Goal: Task Accomplishment & Management: Manage account settings

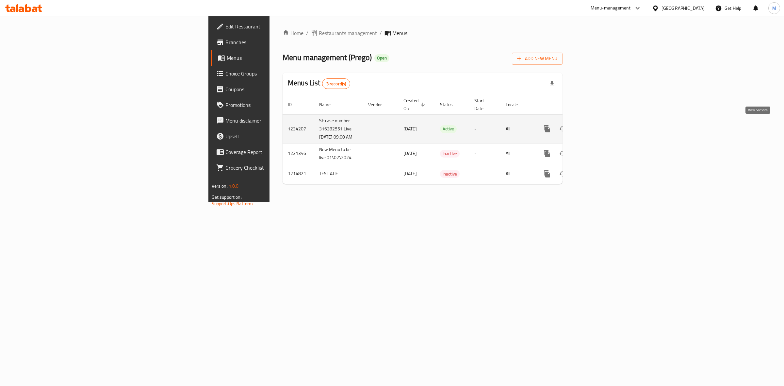
click at [597, 126] on icon "enhanced table" at bounding box center [595, 129] width 6 height 6
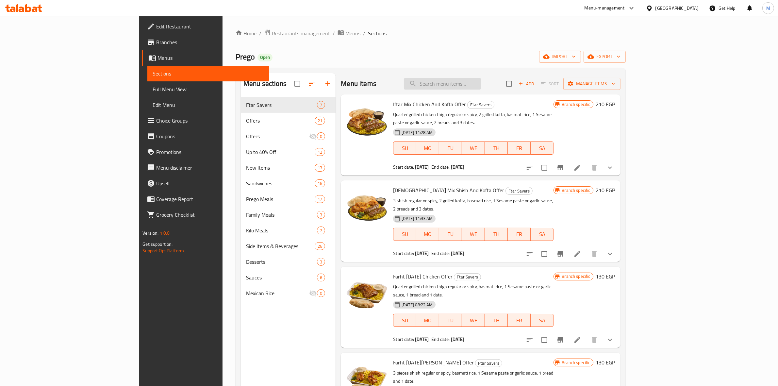
click at [481, 83] on input "search" at bounding box center [442, 83] width 77 height 11
type input "d"
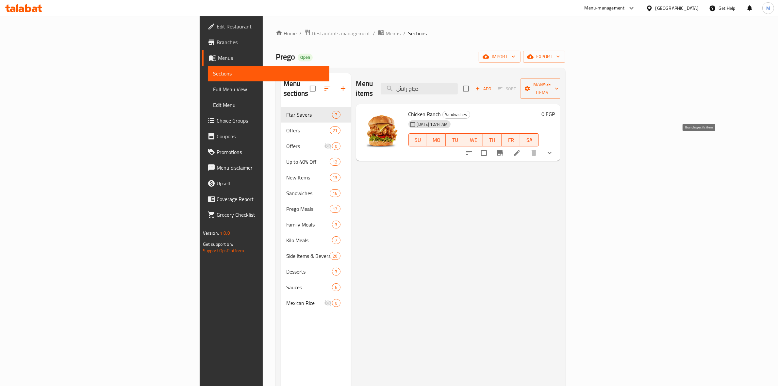
type input "دجاج رانش"
click at [503, 150] on icon "Branch-specific-item" at bounding box center [500, 152] width 6 height 5
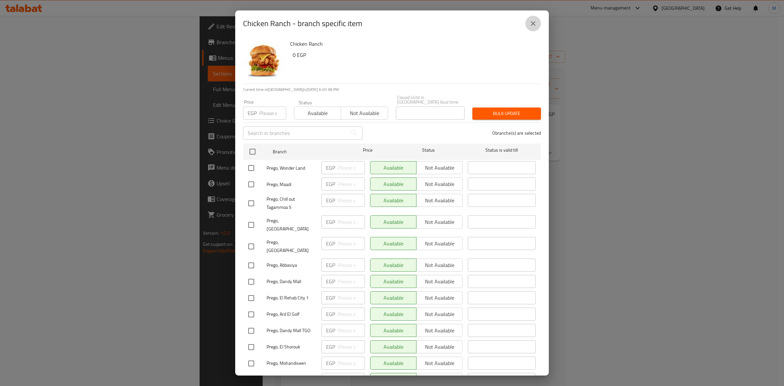
click at [528, 24] on button "close" at bounding box center [534, 24] width 16 height 16
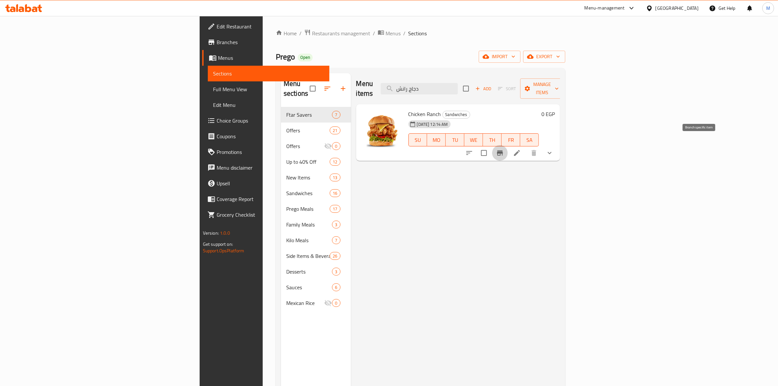
click at [503, 150] on icon "Branch-specific-item" at bounding box center [500, 152] width 6 height 5
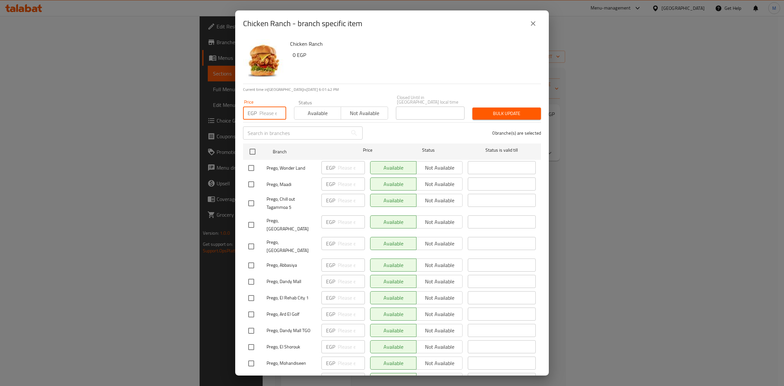
click at [268, 114] on input "number" at bounding box center [272, 113] width 27 height 13
click at [532, 26] on icon "close" at bounding box center [533, 24] width 8 height 8
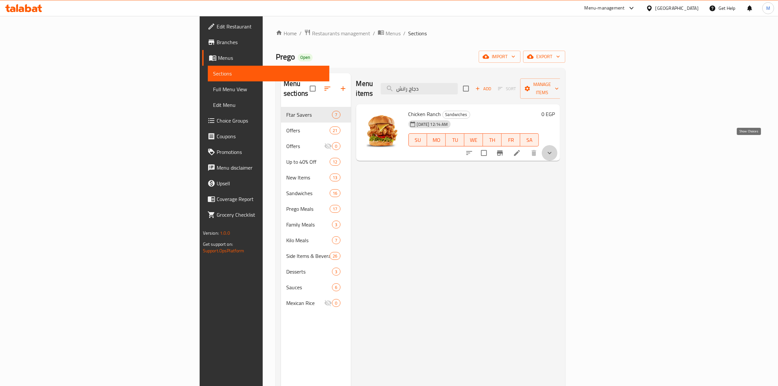
click at [552, 152] on icon "show more" at bounding box center [550, 153] width 4 height 2
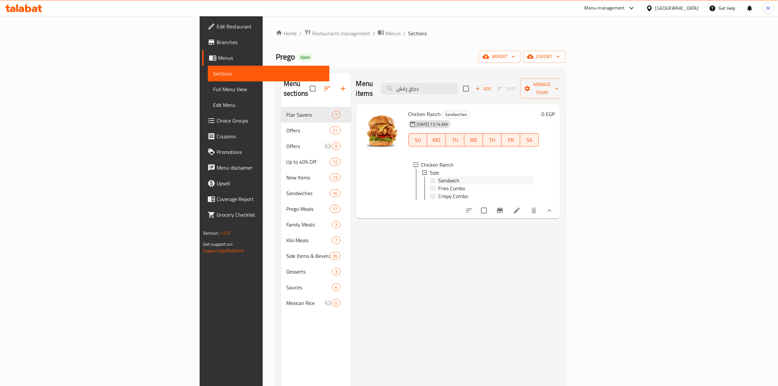
click at [438, 176] on span "Sandwich" at bounding box center [448, 180] width 21 height 8
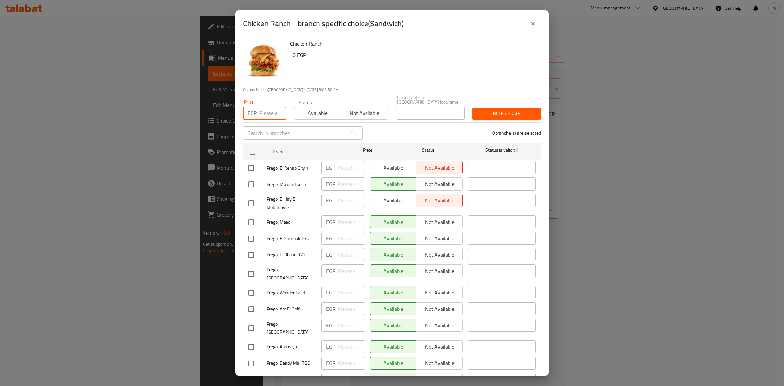
click at [263, 110] on input "number" at bounding box center [272, 113] width 27 height 13
type input "165"
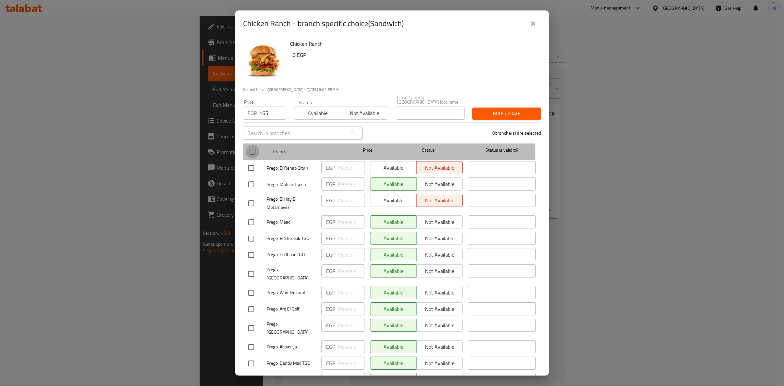
click at [252, 150] on input "checkbox" at bounding box center [253, 152] width 14 height 14
checkbox input "true"
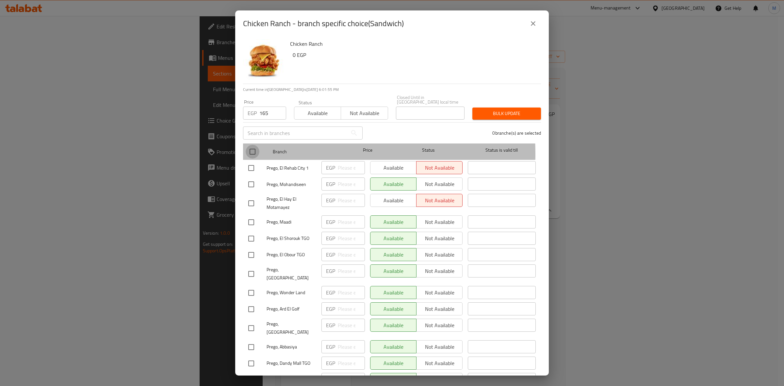
checkbox input "true"
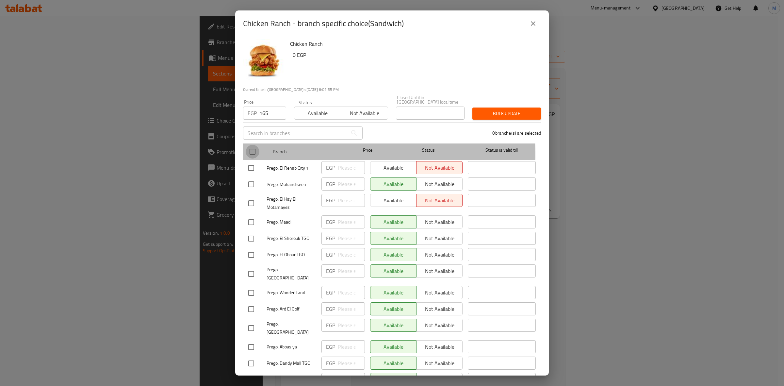
checkbox input "true"
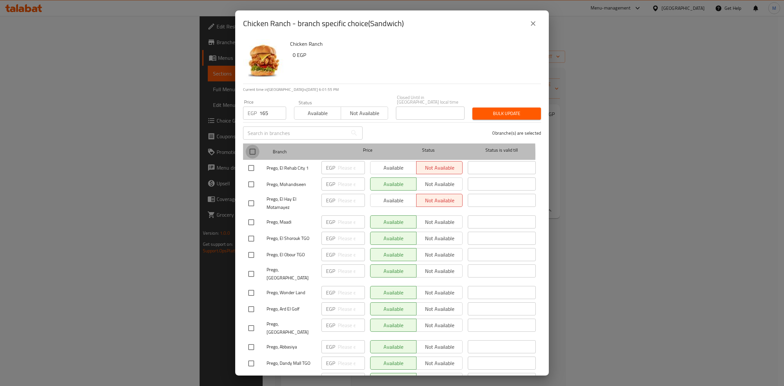
checkbox input "true"
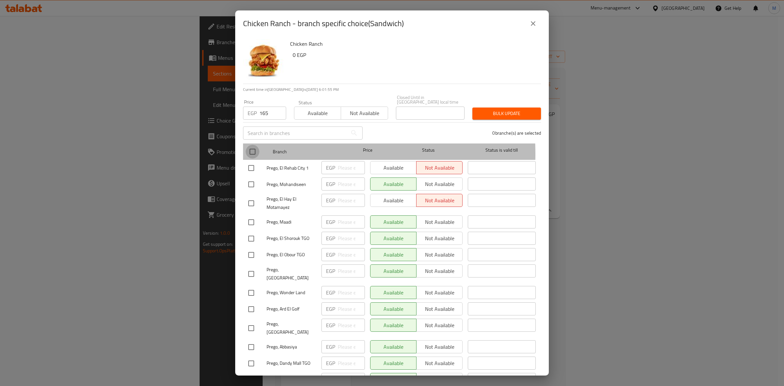
checkbox input "true"
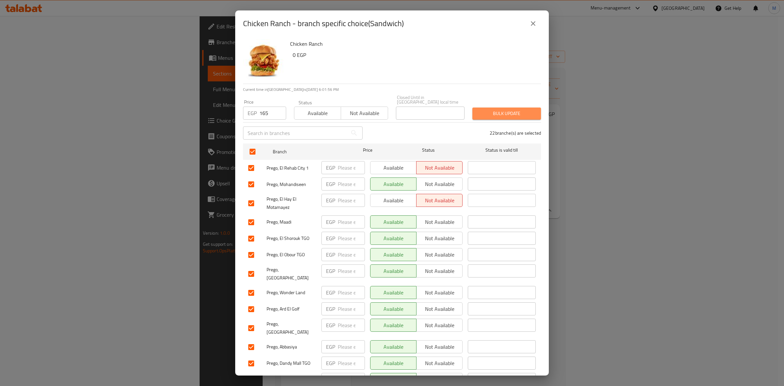
click at [513, 109] on span "Bulk update" at bounding box center [507, 113] width 58 height 8
click at [184, 48] on div "Chicken Ranch - branch specific choice(Sandwich) Chicken Ranch 0 EGP Current ti…" at bounding box center [392, 193] width 784 height 386
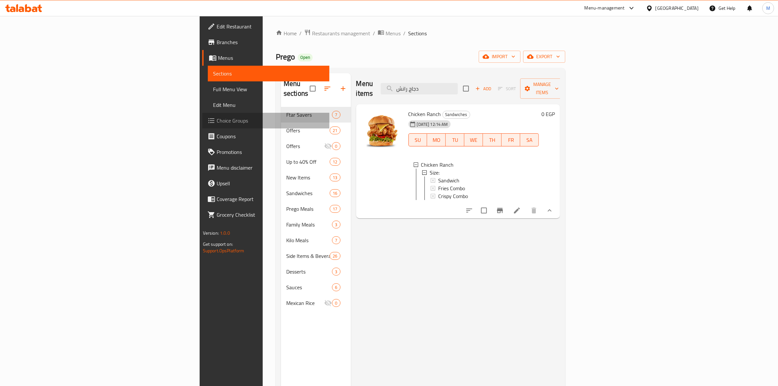
click at [217, 121] on span "Choice Groups" at bounding box center [271, 121] width 108 height 8
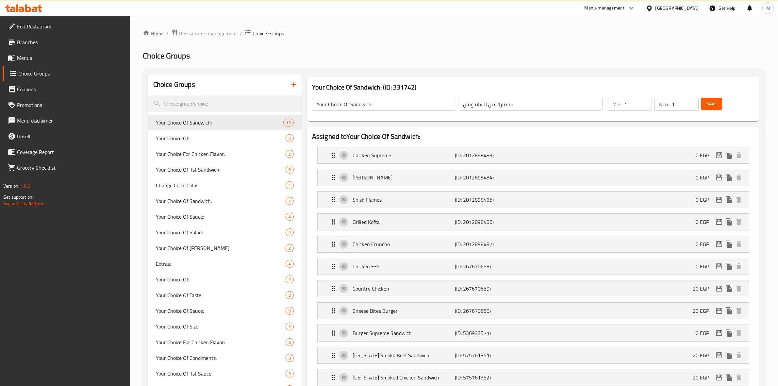
click at [236, 106] on input "search" at bounding box center [225, 103] width 154 height 17
paste input "Size:"
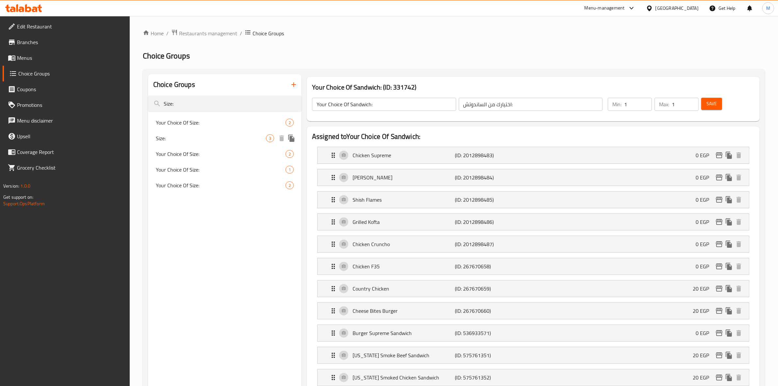
type input "Size:"
click at [224, 138] on span "Size:" at bounding box center [211, 138] width 110 height 8
type input "Size:"
type input "الحجم:"
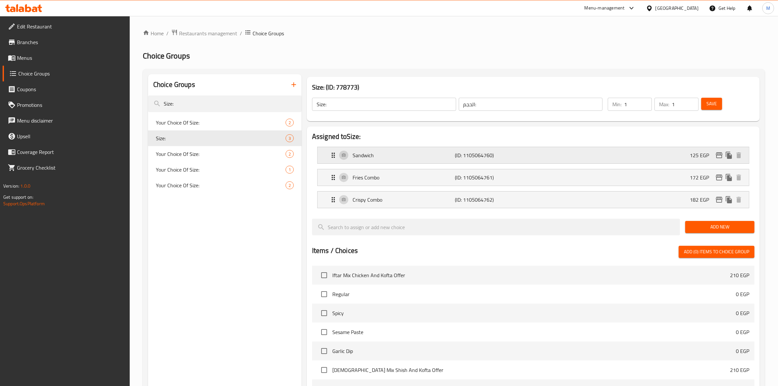
click at [410, 157] on p "Sandwich" at bounding box center [404, 155] width 103 height 8
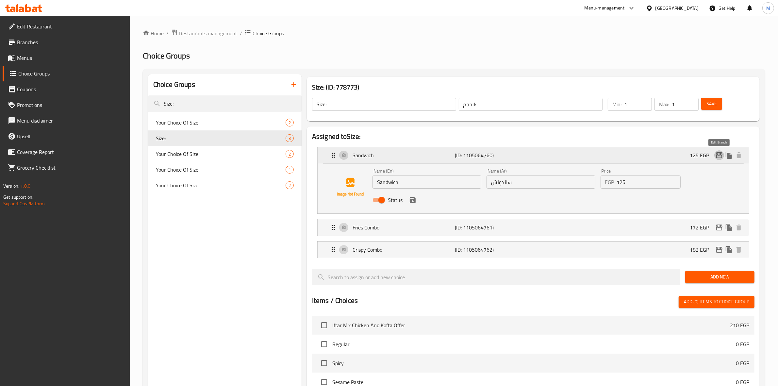
click at [719, 154] on icon "edit" at bounding box center [719, 155] width 7 height 6
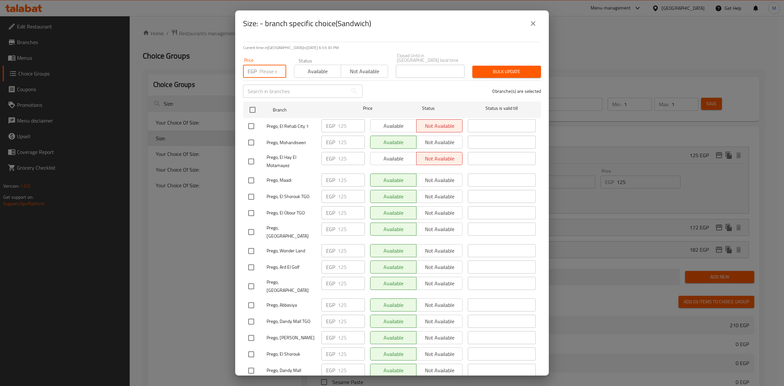
click at [260, 65] on input "number" at bounding box center [272, 71] width 27 height 13
type input "165"
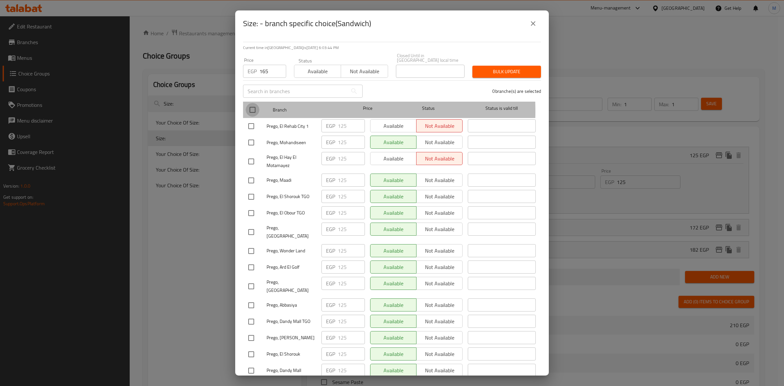
click at [249, 107] on input "checkbox" at bounding box center [253, 110] width 14 height 14
checkbox input "true"
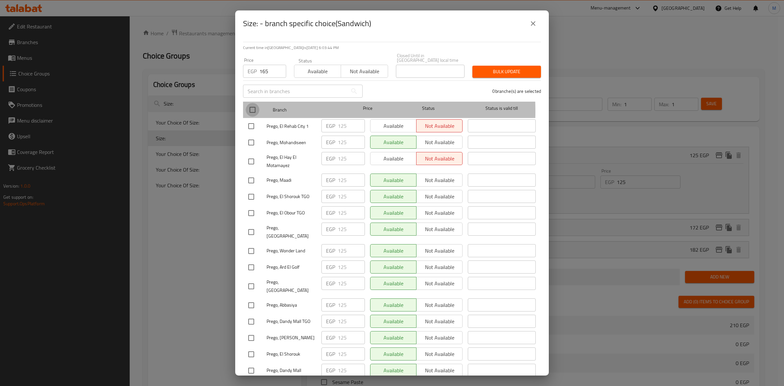
checkbox input "true"
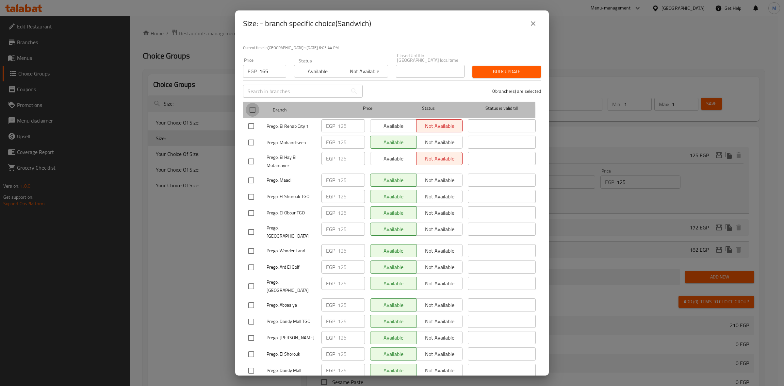
checkbox input "true"
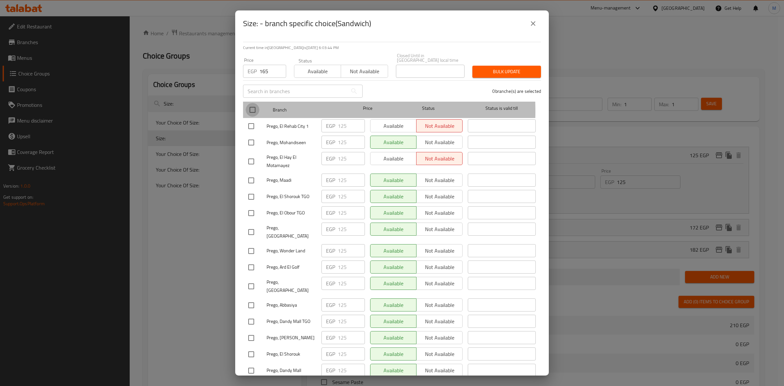
checkbox input "true"
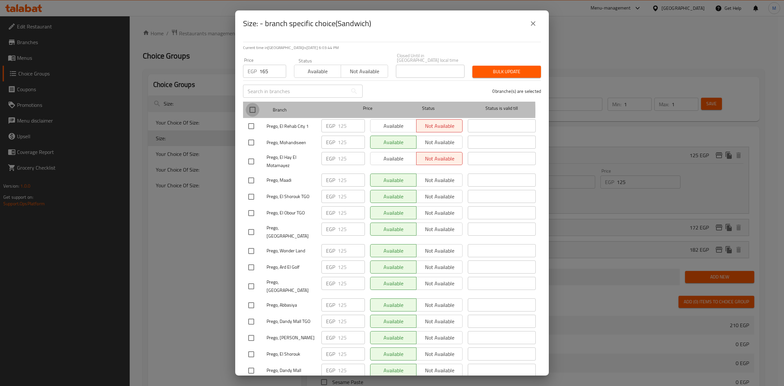
checkbox input "true"
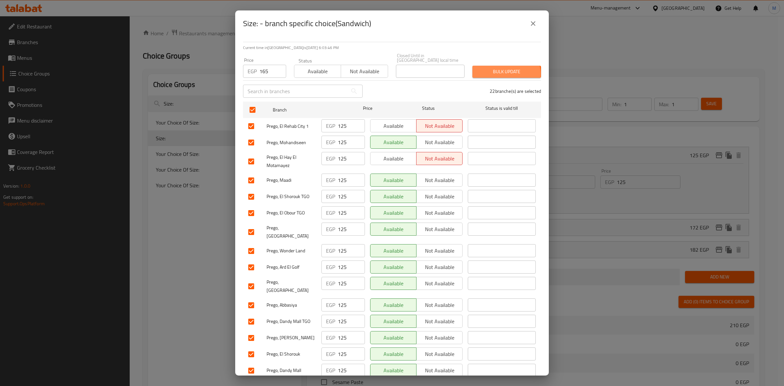
click at [497, 69] on span "Bulk update" at bounding box center [507, 72] width 58 height 8
